Goal: Task Accomplishment & Management: Manage account settings

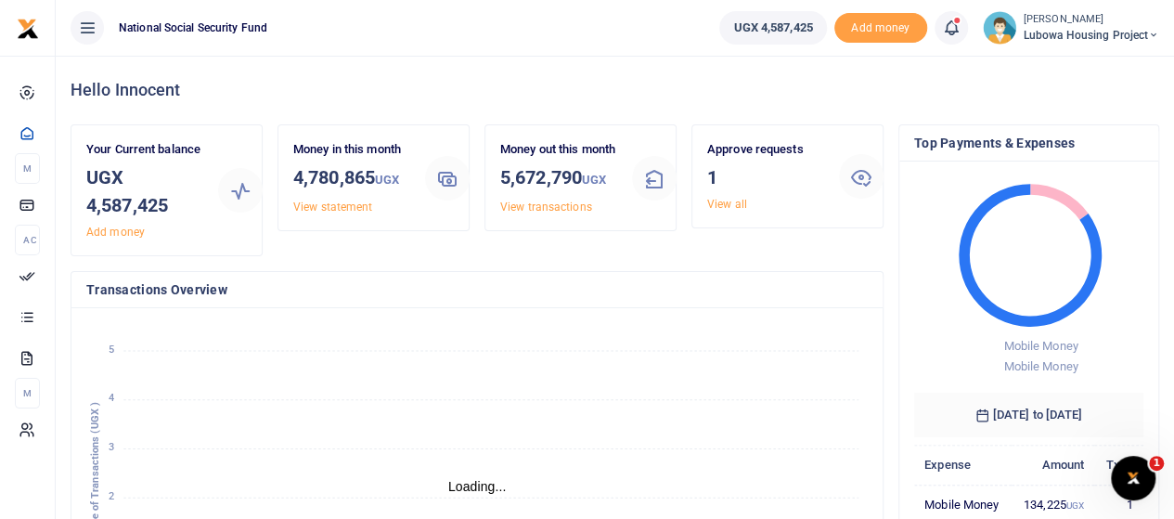
scroll to position [15, 15]
click at [723, 205] on link "View all" at bounding box center [727, 204] width 40 height 13
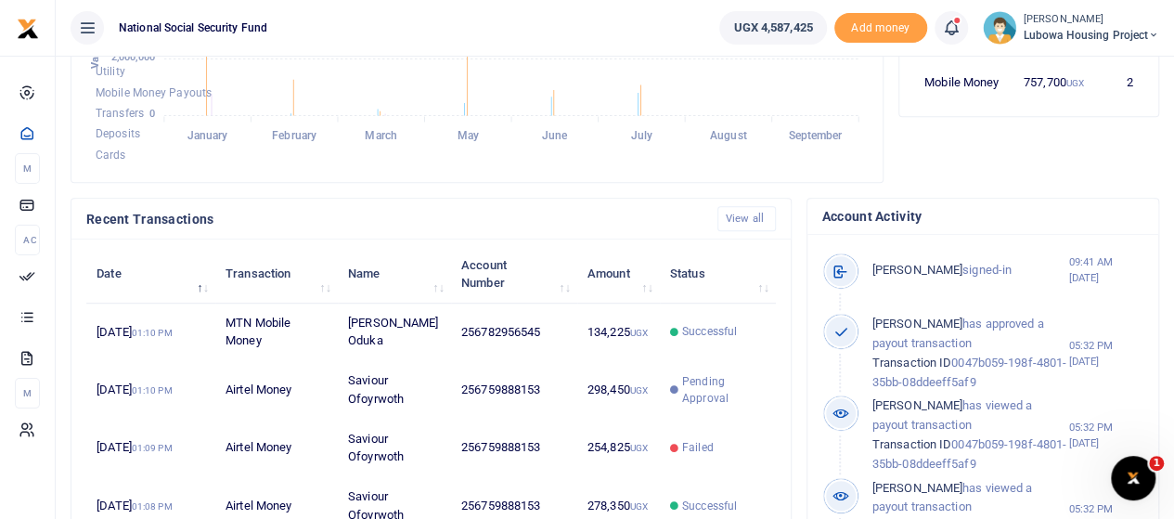
scroll to position [464, 0]
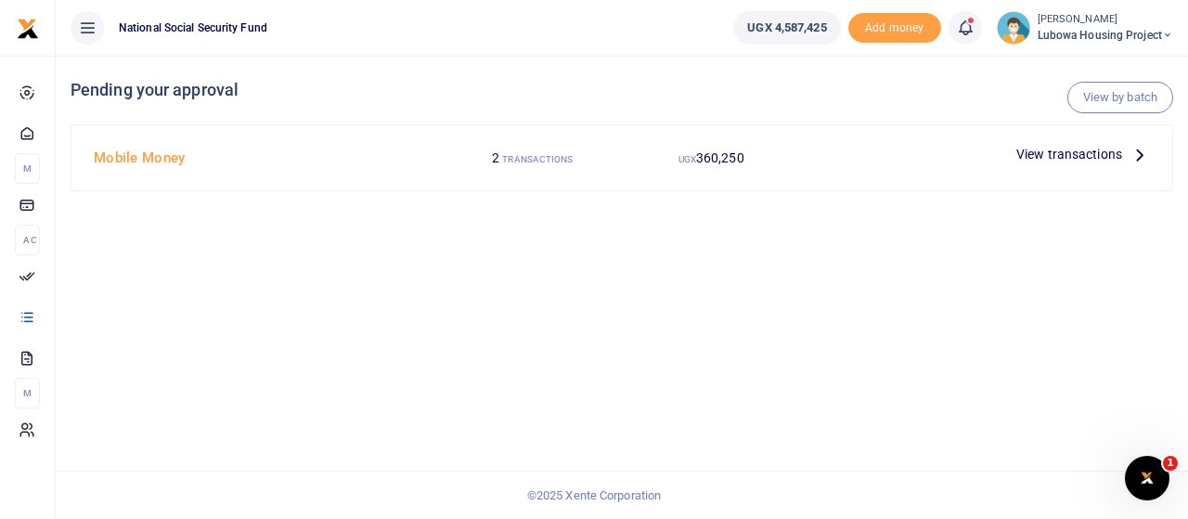
click at [1075, 156] on span "View transactions" at bounding box center [1069, 154] width 106 height 20
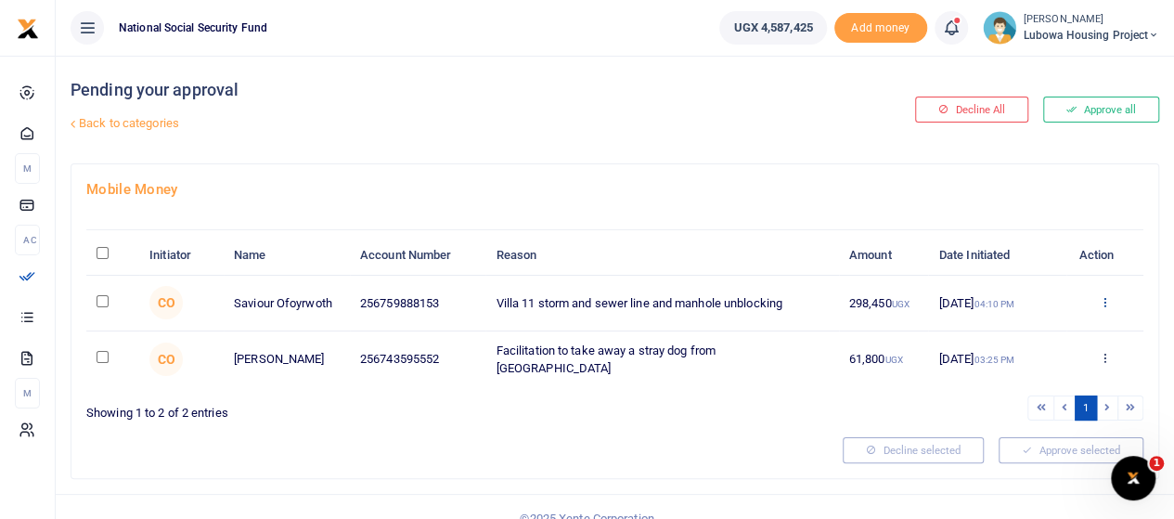
click at [1105, 303] on icon at bounding box center [1105, 301] width 12 height 13
click at [1024, 332] on link "Approve" at bounding box center [1037, 332] width 147 height 26
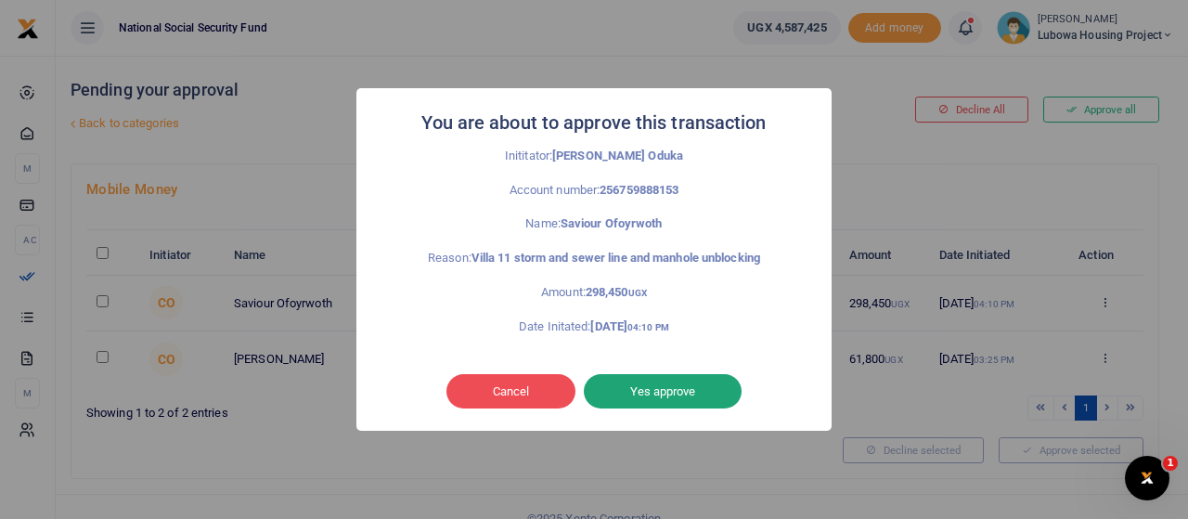
click at [657, 384] on button "Yes approve" at bounding box center [663, 391] width 158 height 35
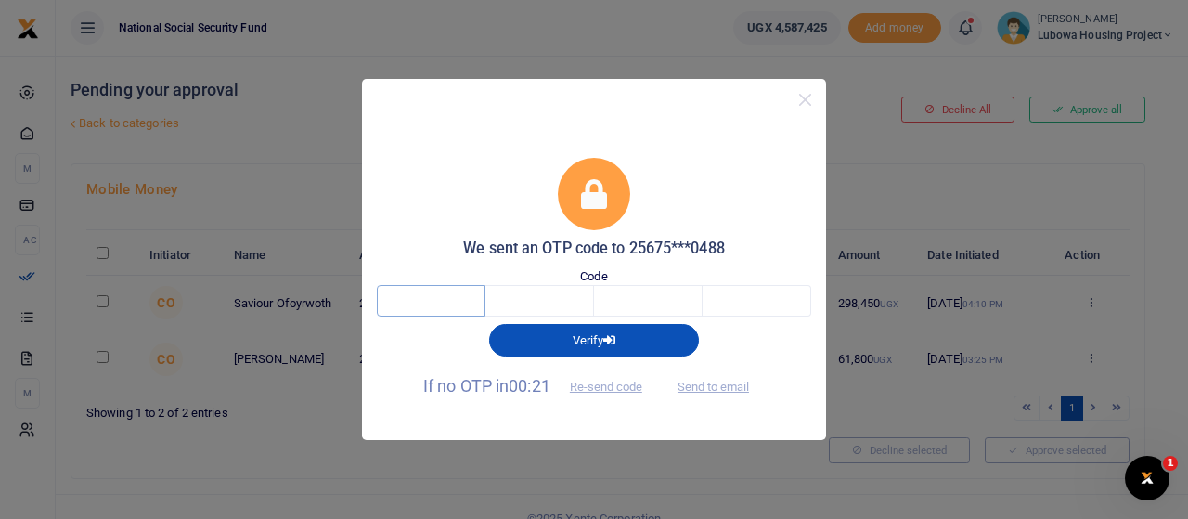
click at [438, 308] on input "text" at bounding box center [431, 301] width 109 height 32
type input "2"
type input "7"
type input "2"
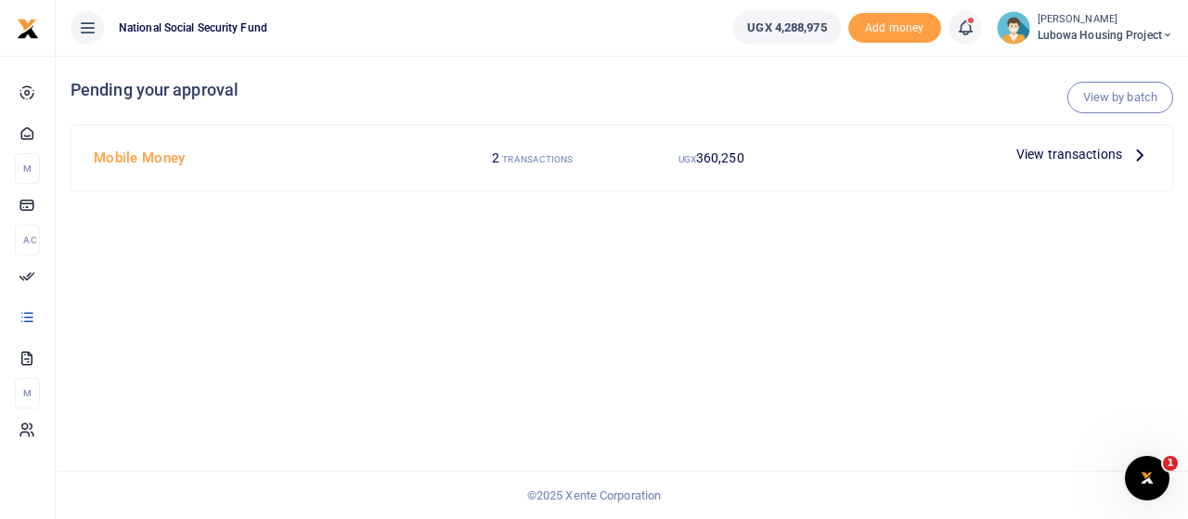
click at [1068, 152] on span "View transactions" at bounding box center [1069, 154] width 106 height 20
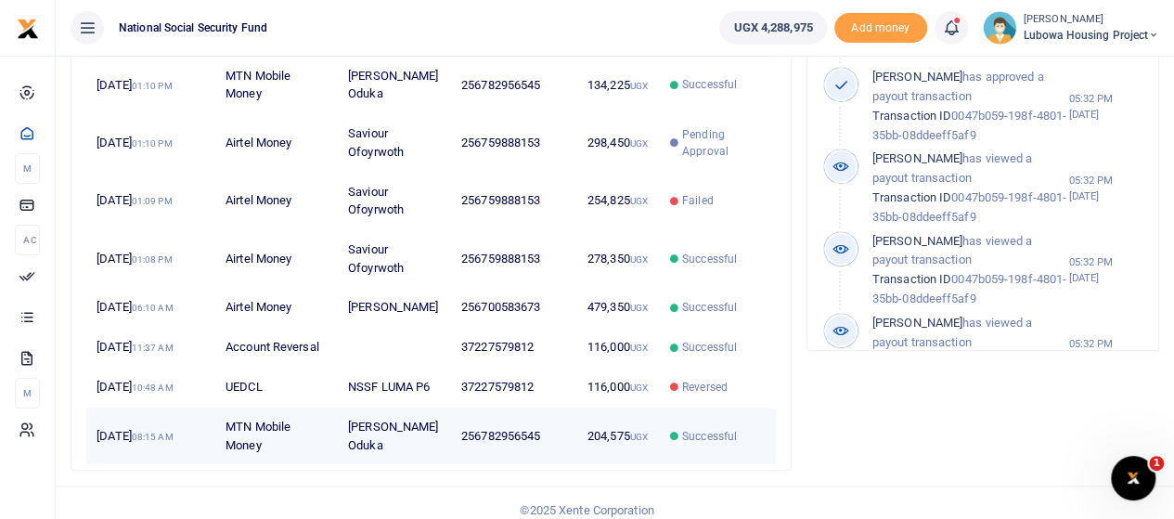
scroll to position [680, 0]
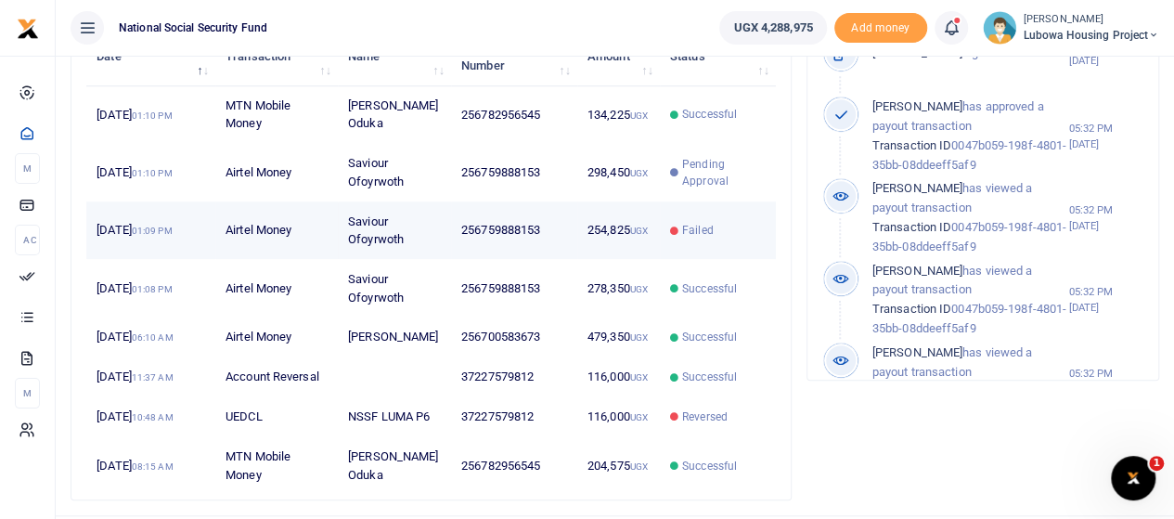
click at [691, 226] on span "Failed" at bounding box center [698, 230] width 32 height 17
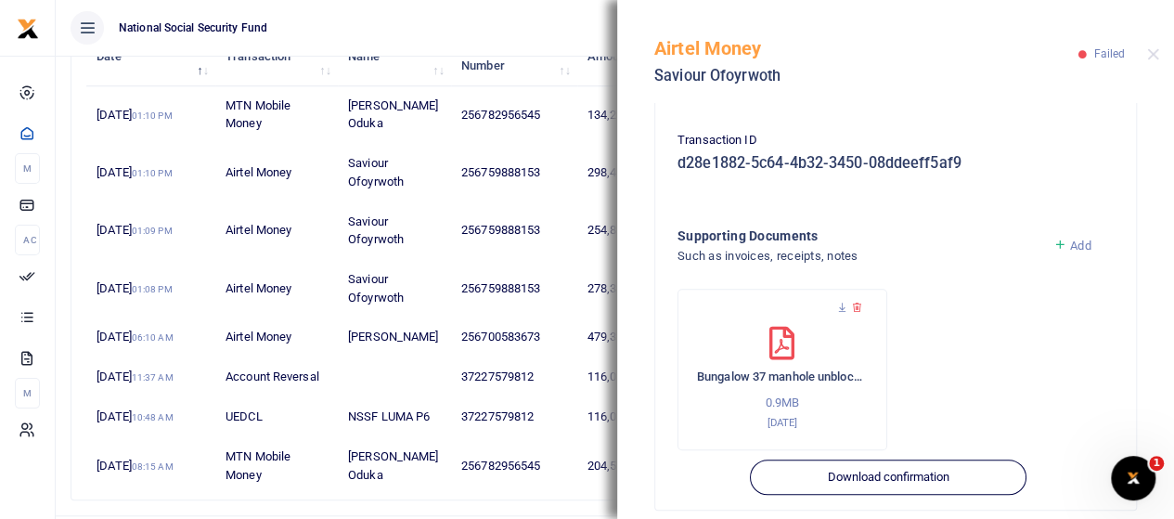
scroll to position [473, 0]
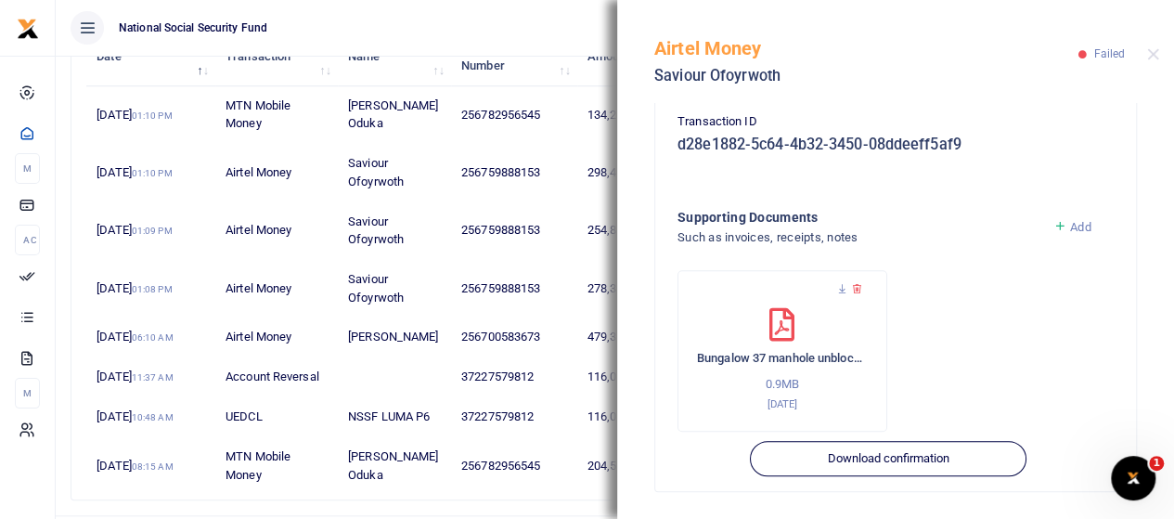
click at [772, 339] on icon at bounding box center [782, 324] width 25 height 33
click at [781, 326] on icon at bounding box center [782, 324] width 25 height 33
click at [845, 287] on icon at bounding box center [842, 289] width 12 height 12
